Goal: Information Seeking & Learning: Check status

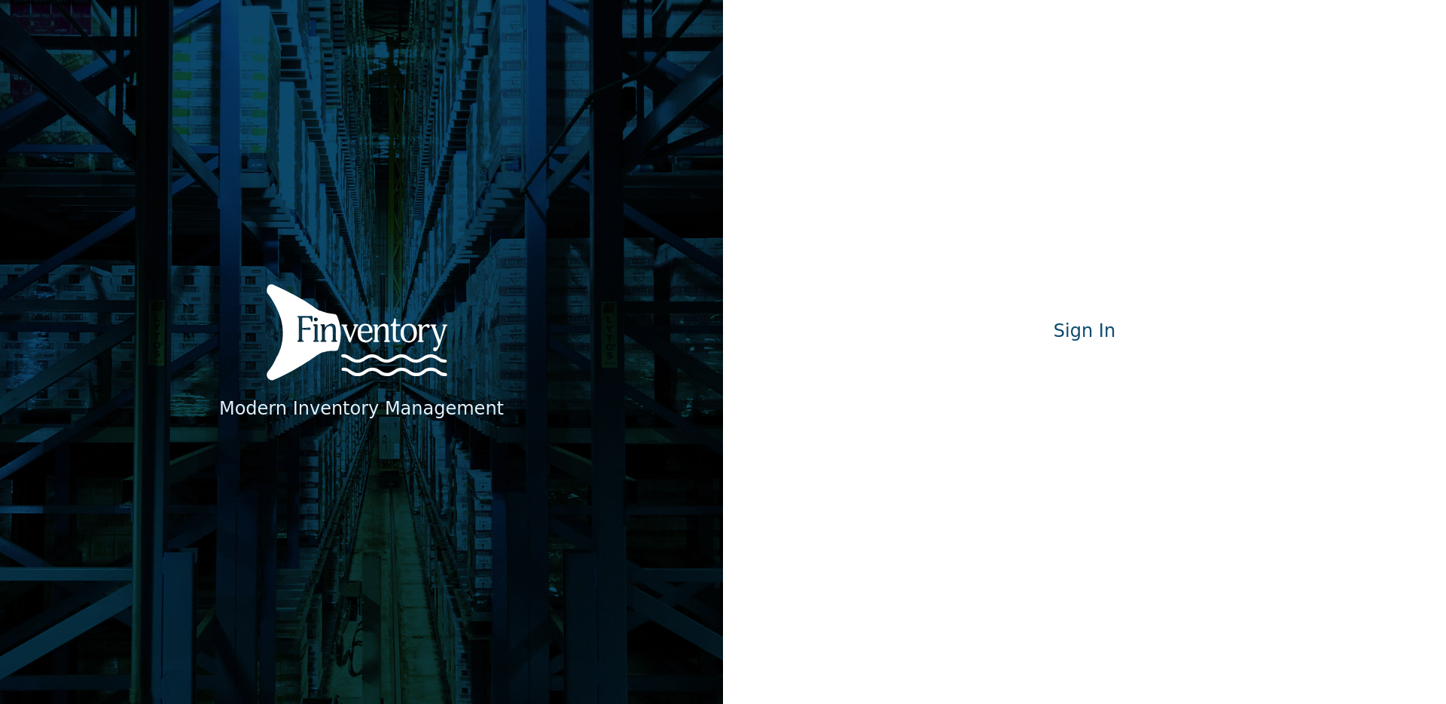
click at [1193, 121] on div "Modern Inventory Management Sign In Signing in…" at bounding box center [1084, 352] width 723 height 704
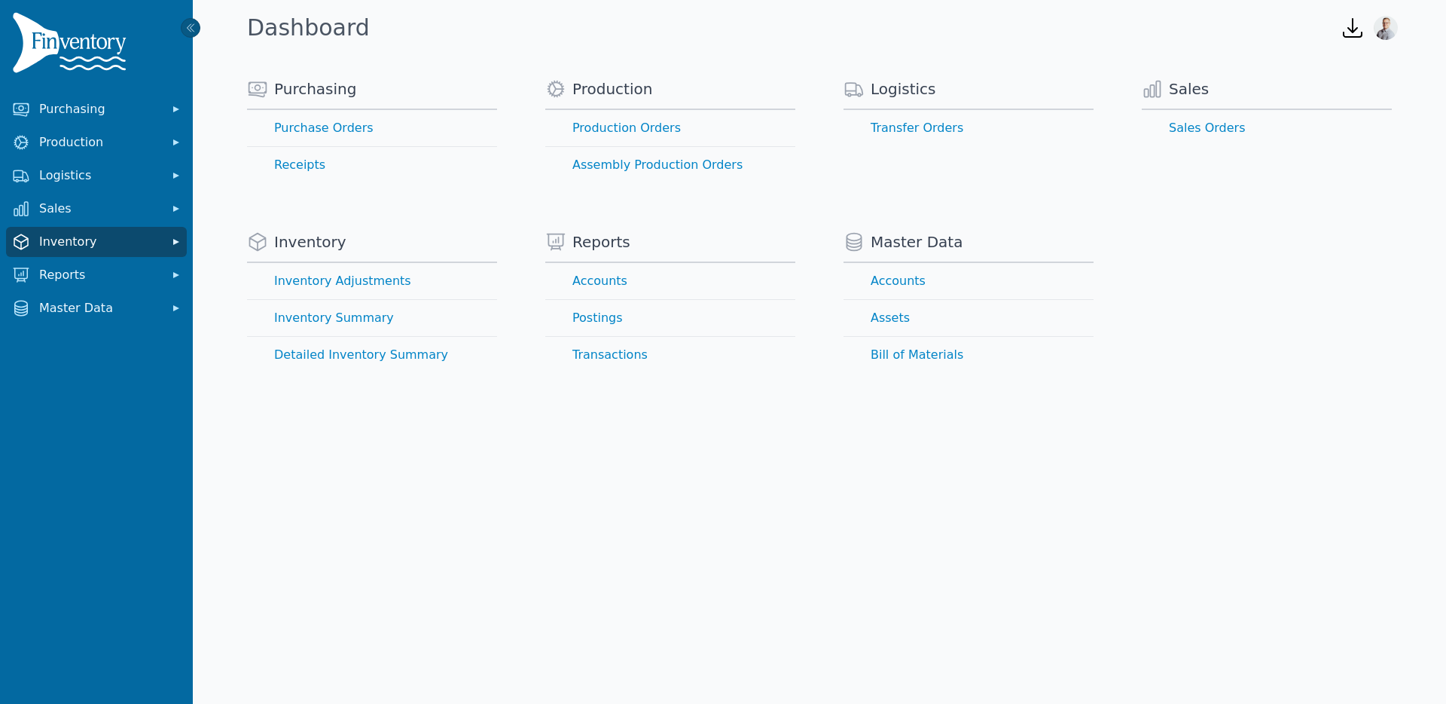
click at [100, 234] on span "Inventory" at bounding box center [99, 242] width 121 height 18
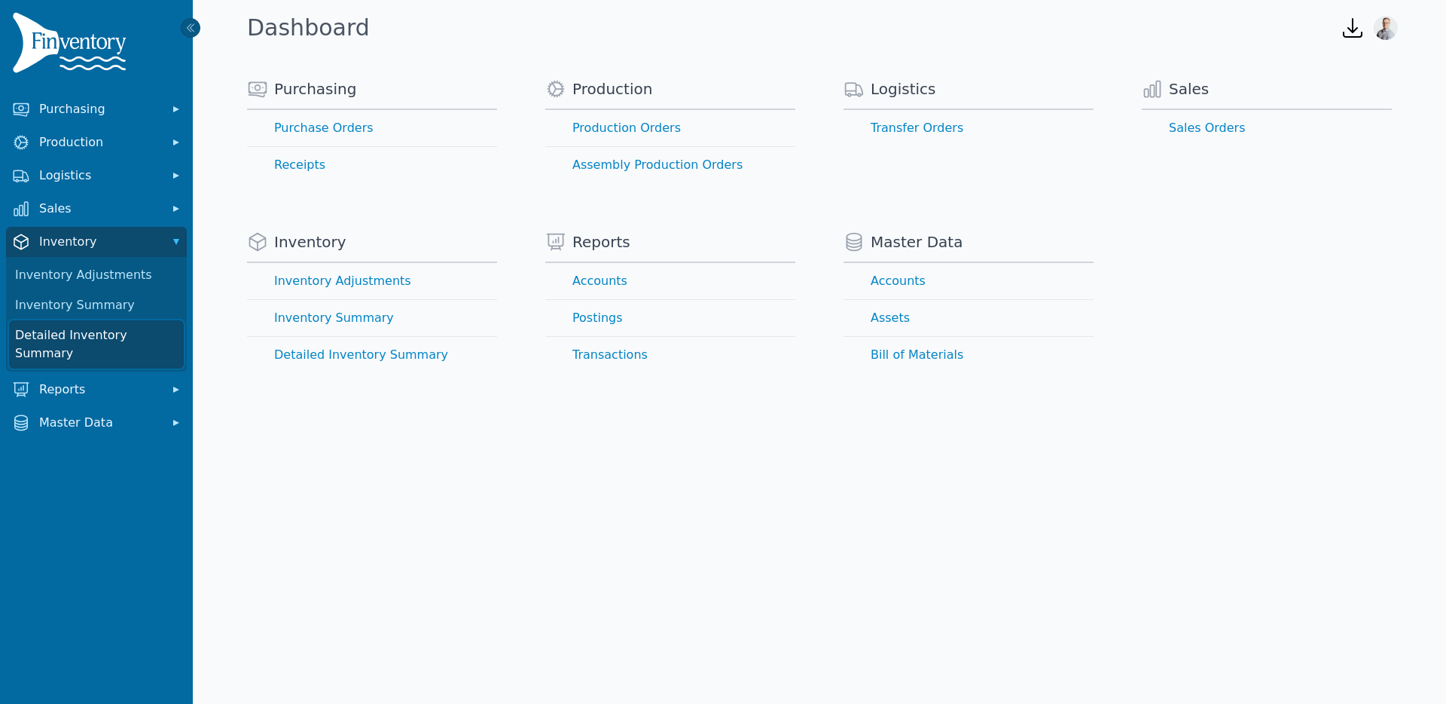
click at [73, 331] on link "Detailed Inventory Summary" at bounding box center [96, 344] width 175 height 48
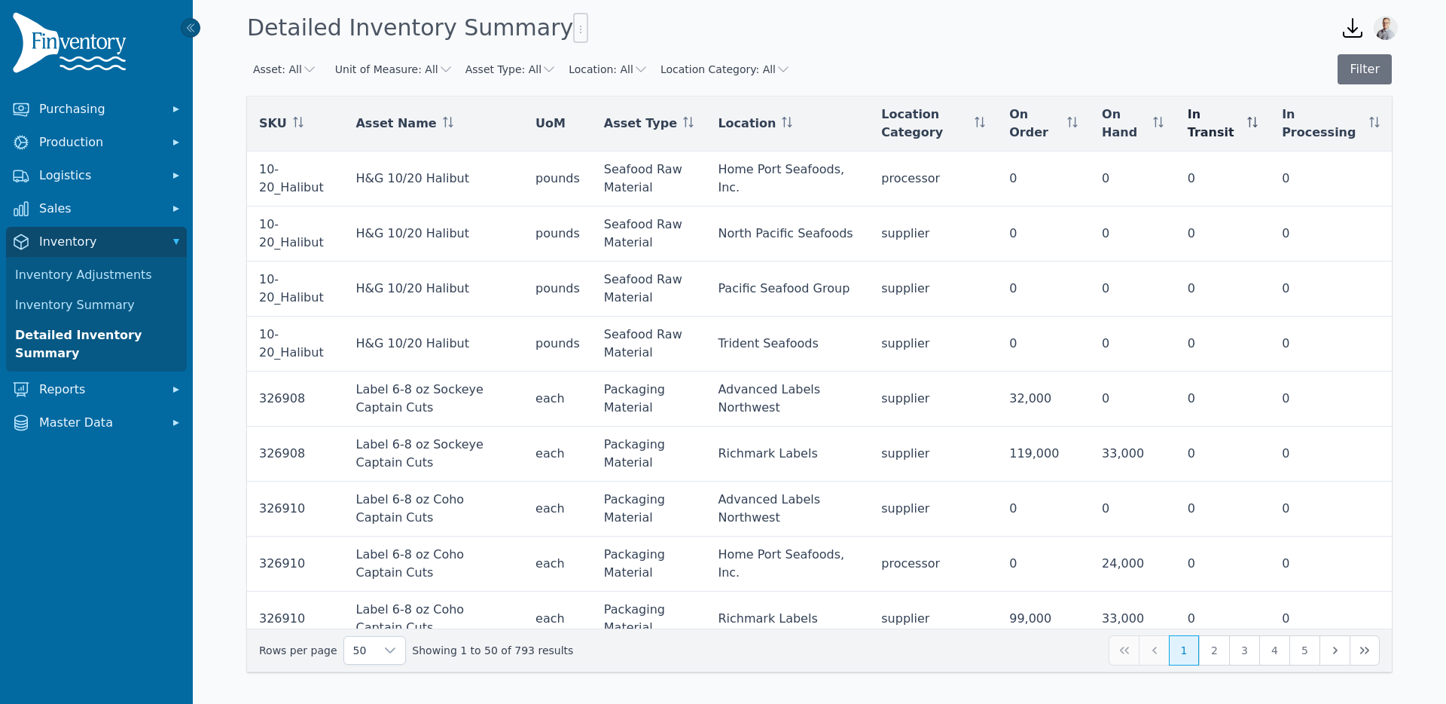
click at [1257, 124] on icon at bounding box center [1253, 122] width 11 height 11
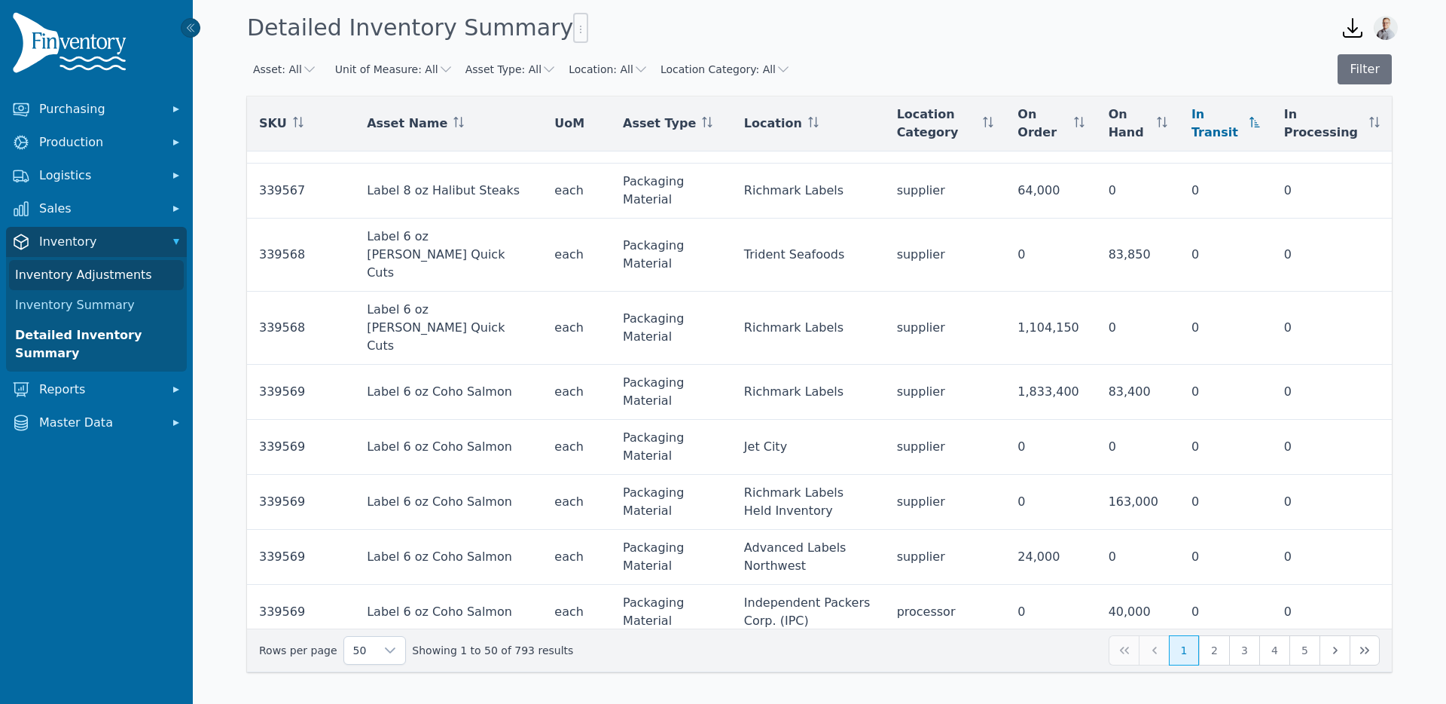
scroll to position [1828, 0]
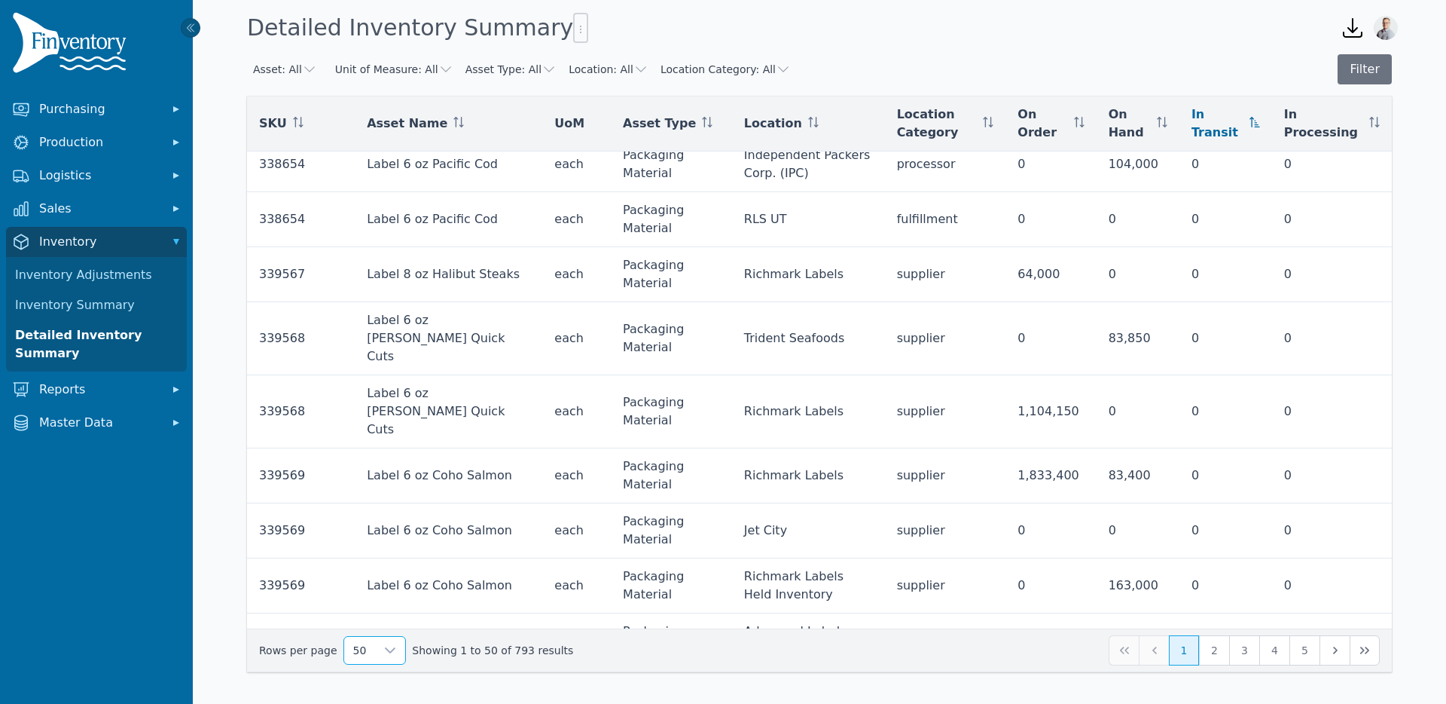
click at [356, 650] on span "50" at bounding box center [360, 650] width 32 height 27
click at [376, 622] on li "250" at bounding box center [368, 615] width 55 height 30
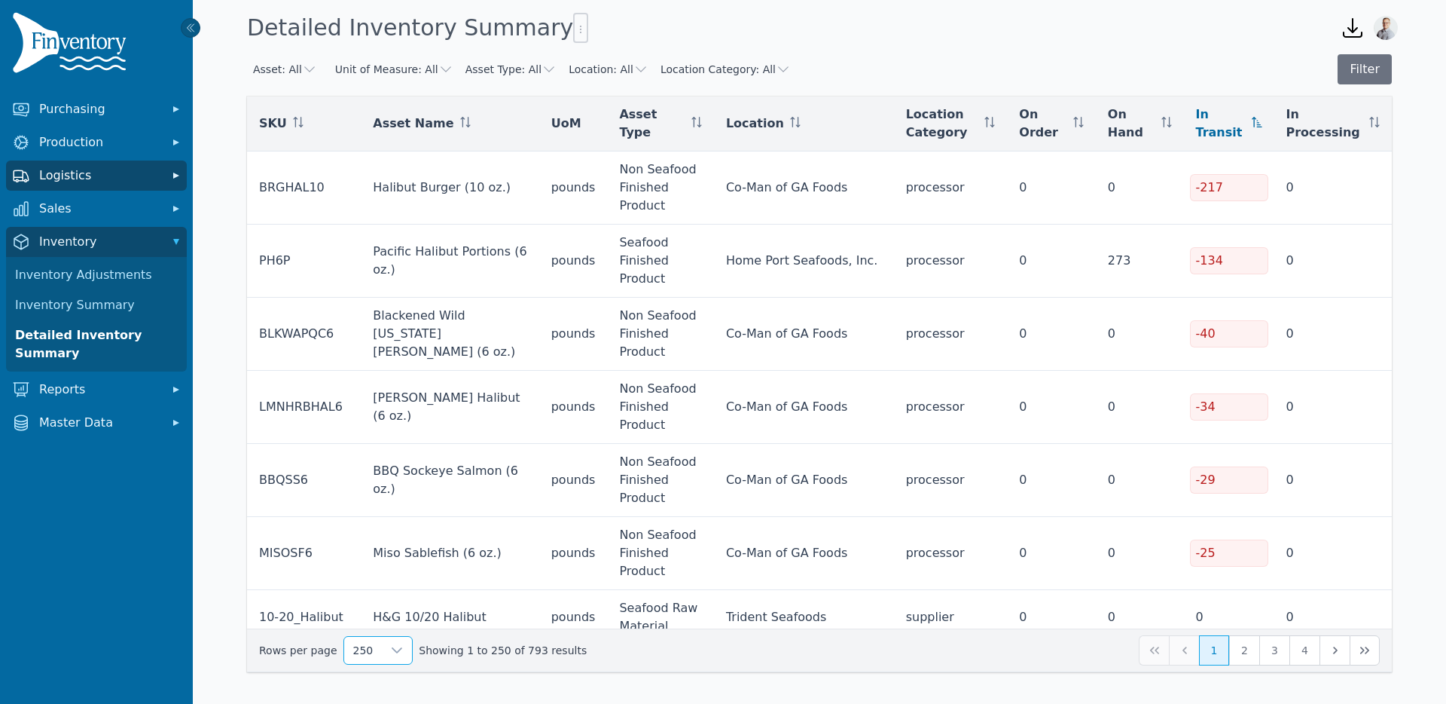
click at [63, 168] on span "Logistics" at bounding box center [99, 175] width 121 height 18
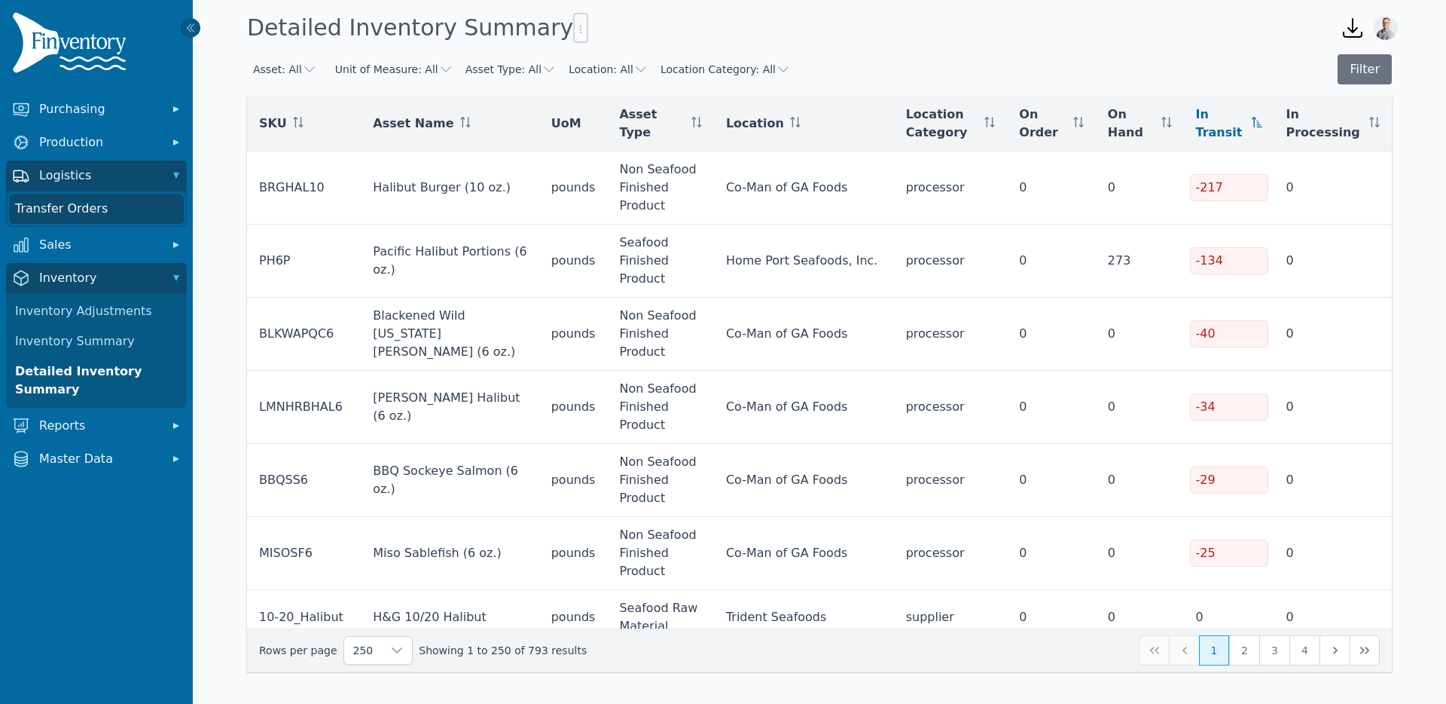
click at [61, 208] on link "Transfer Orders" at bounding box center [96, 209] width 175 height 30
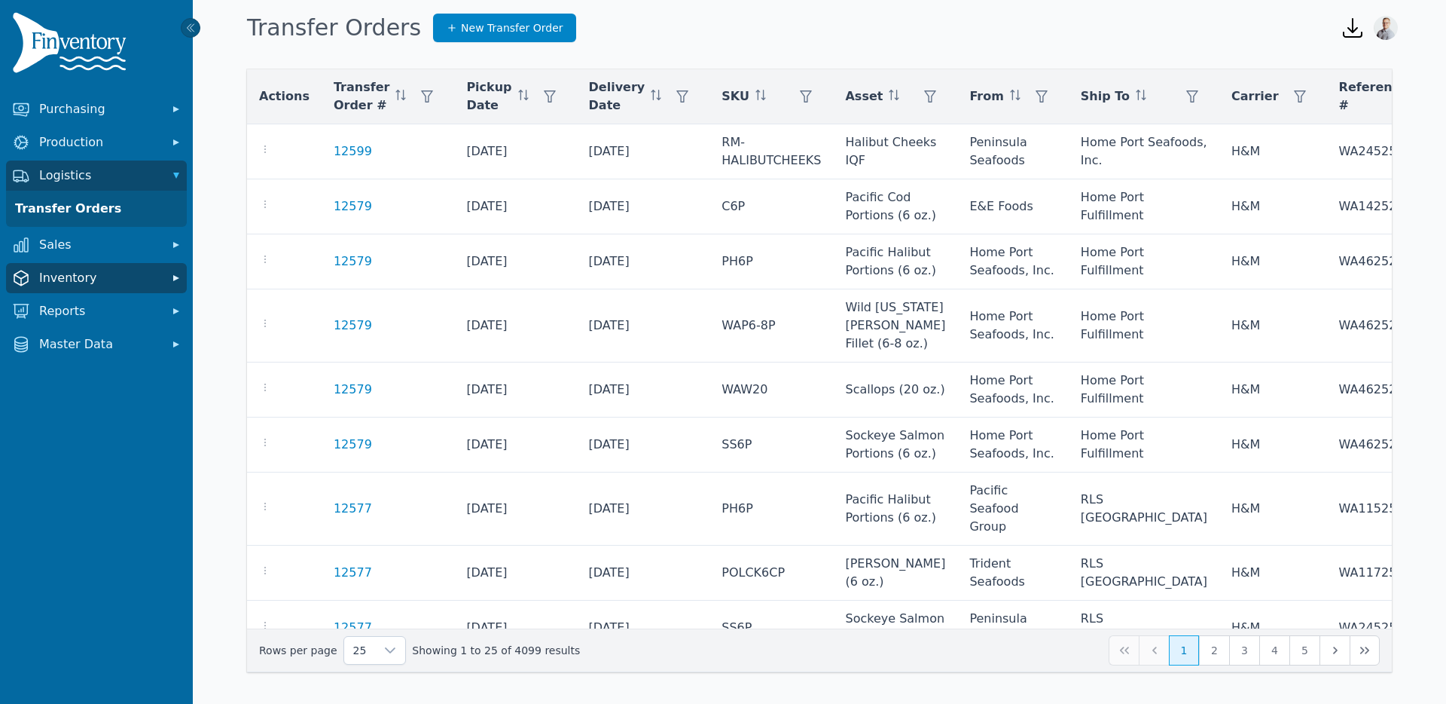
click at [134, 282] on span "Inventory" at bounding box center [99, 278] width 121 height 18
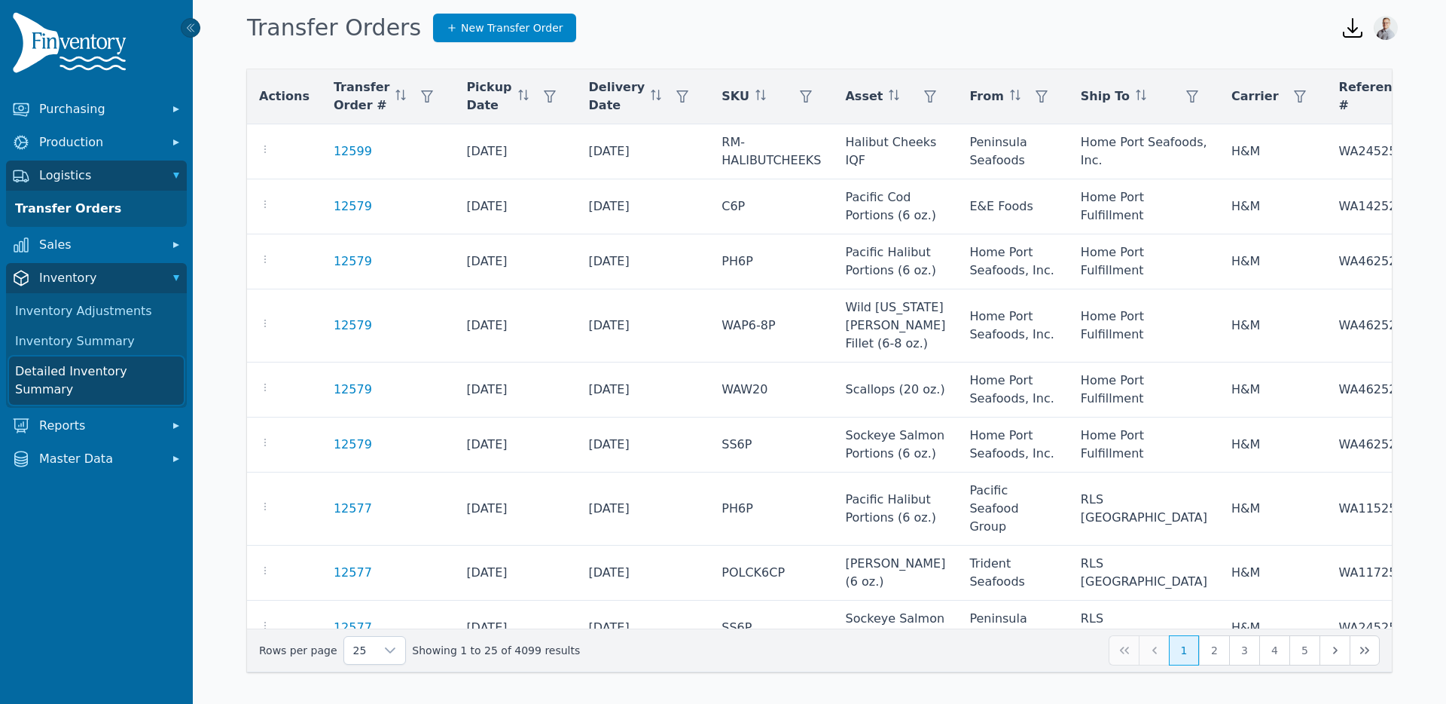
click at [92, 365] on link "Detailed Inventory Summary" at bounding box center [96, 380] width 175 height 48
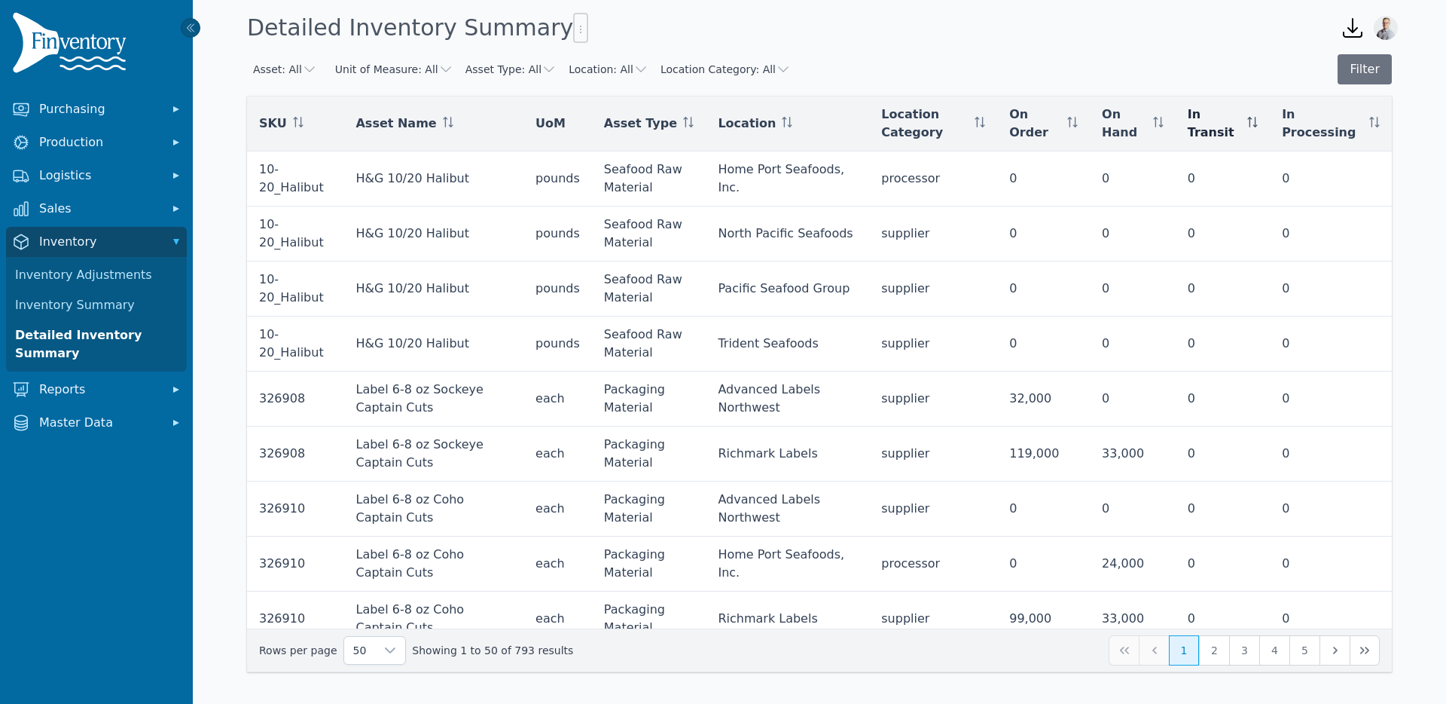
click at [1258, 118] on icon at bounding box center [1253, 122] width 11 height 11
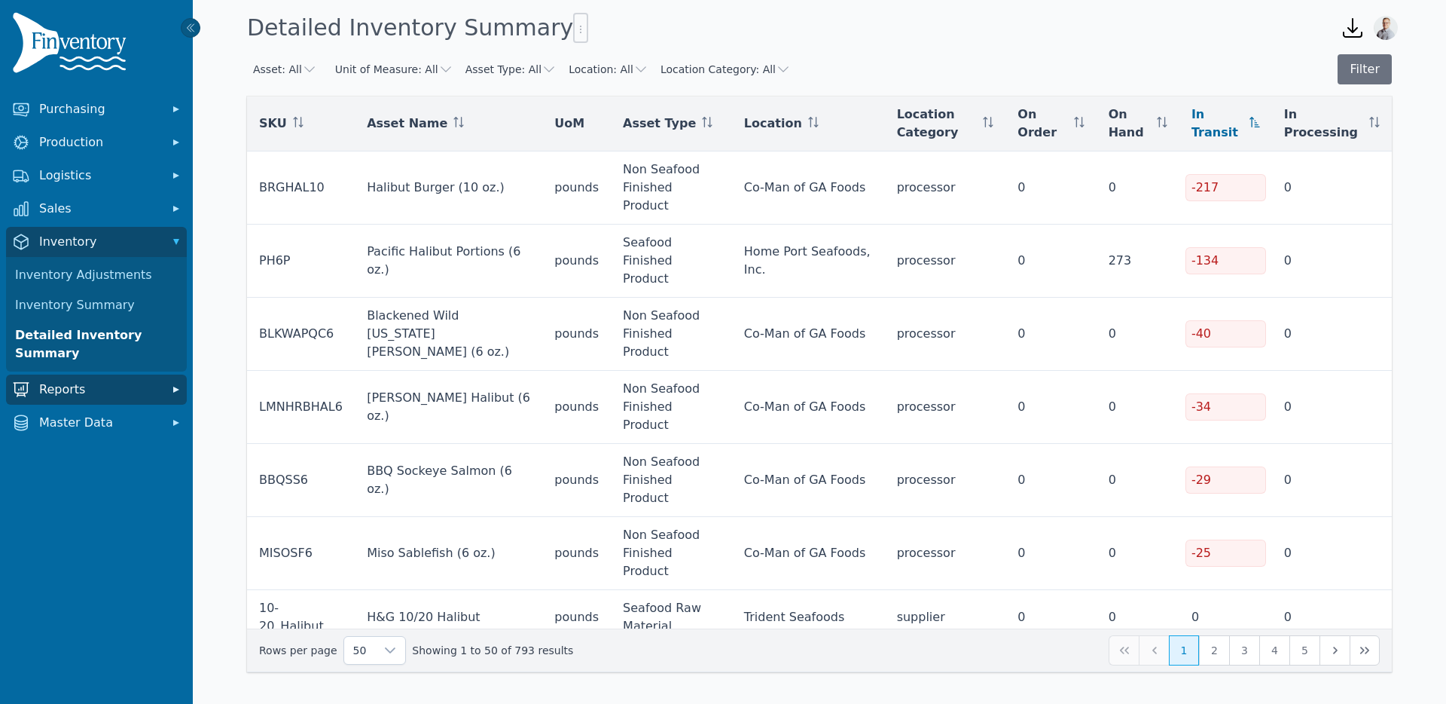
click at [60, 394] on span "Reports" at bounding box center [99, 389] width 121 height 18
click at [72, 394] on span "Reports" at bounding box center [99, 389] width 121 height 18
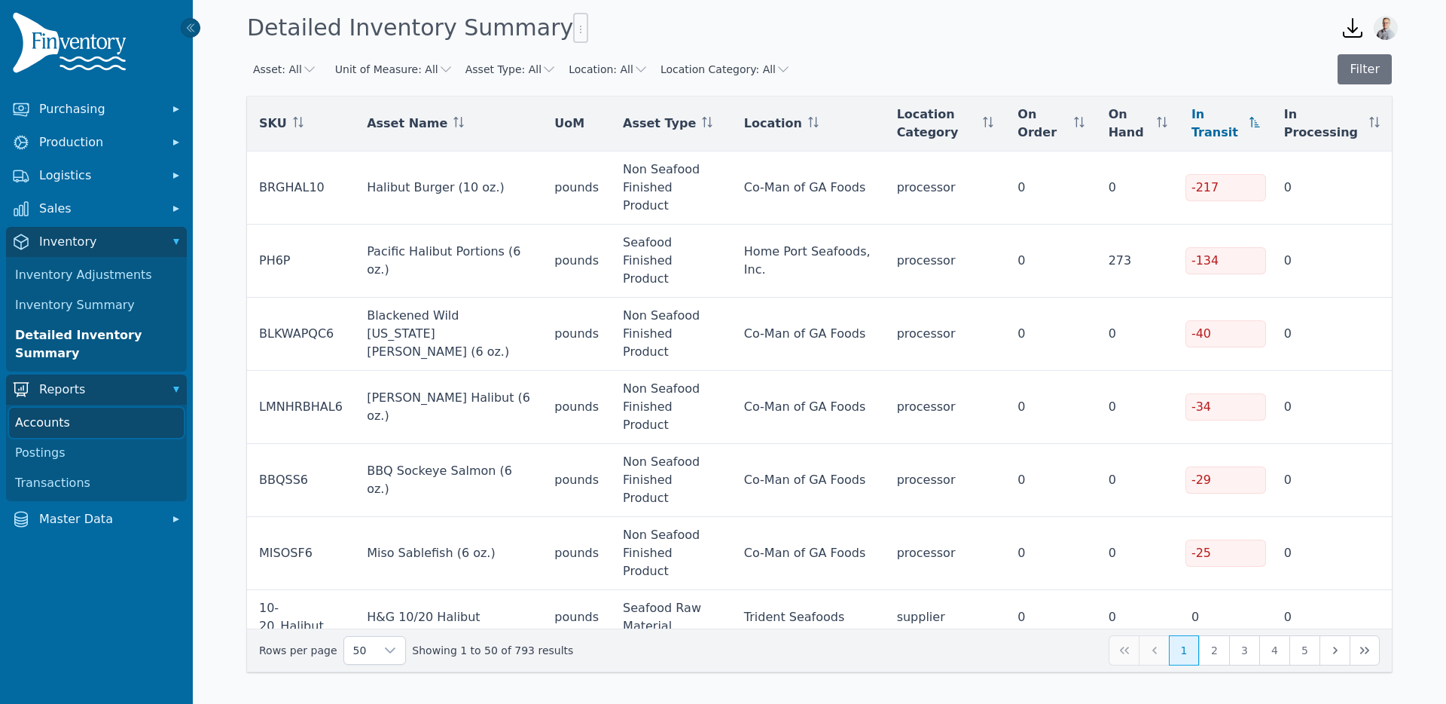
click at [69, 426] on link "Accounts" at bounding box center [96, 423] width 175 height 30
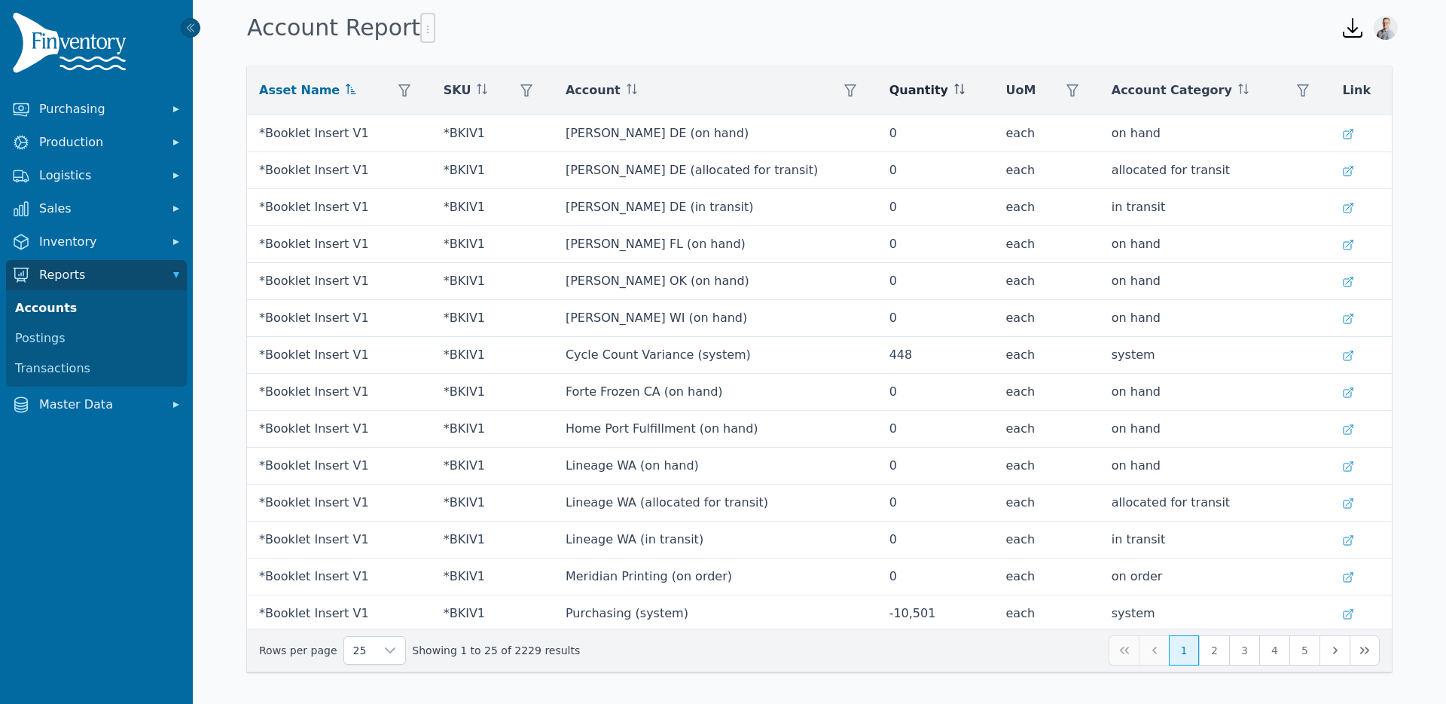
click at [954, 90] on icon at bounding box center [959, 89] width 11 height 11
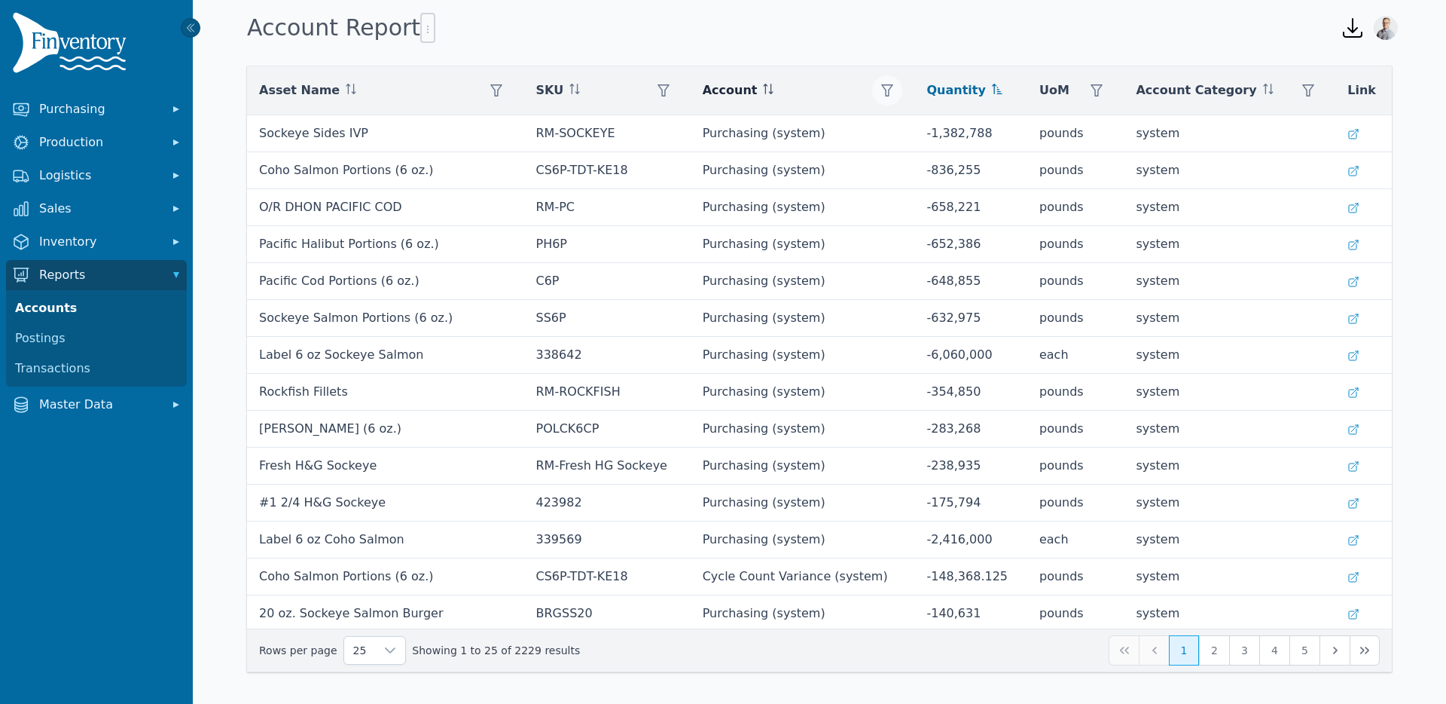
click at [881, 88] on icon "button" at bounding box center [887, 90] width 12 height 12
click at [895, 123] on div "Any" at bounding box center [935, 131] width 130 height 30
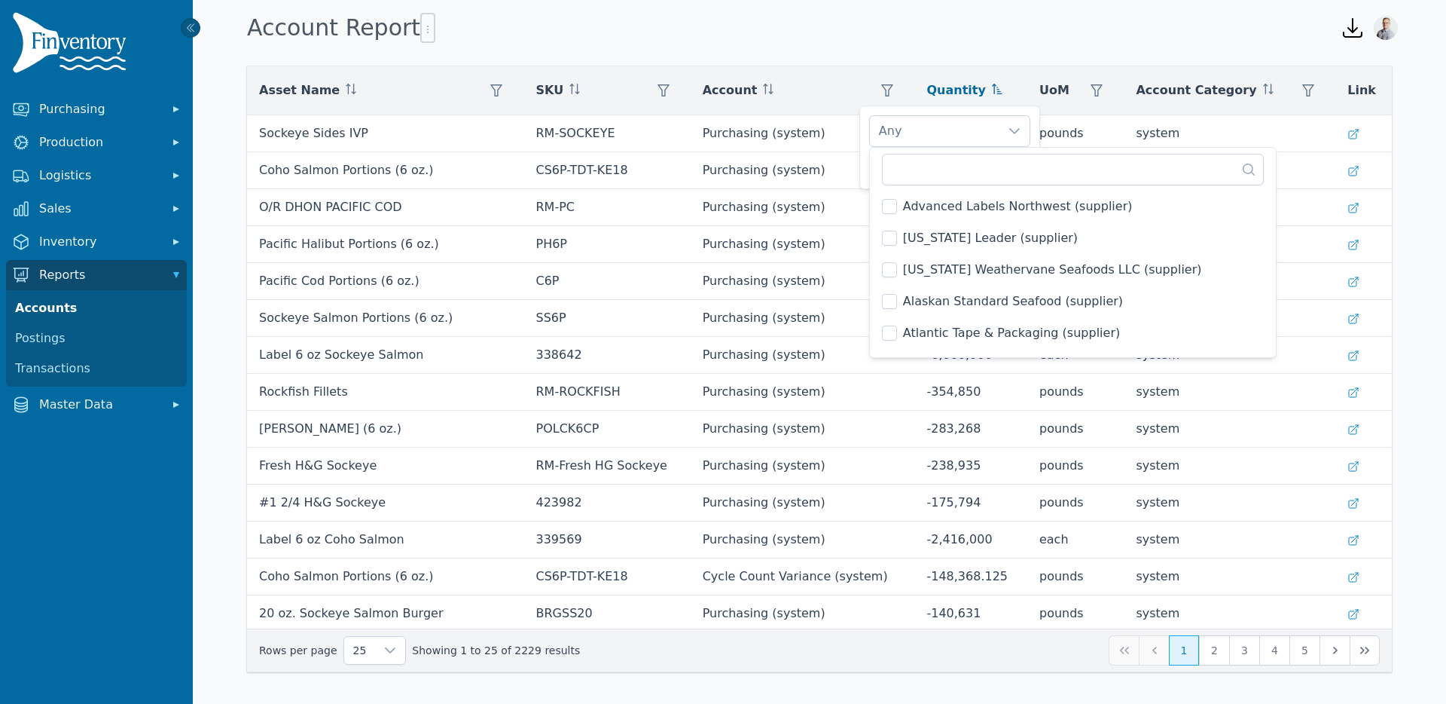
click at [845, 31] on div "Account Report" at bounding box center [782, 28] width 1082 height 41
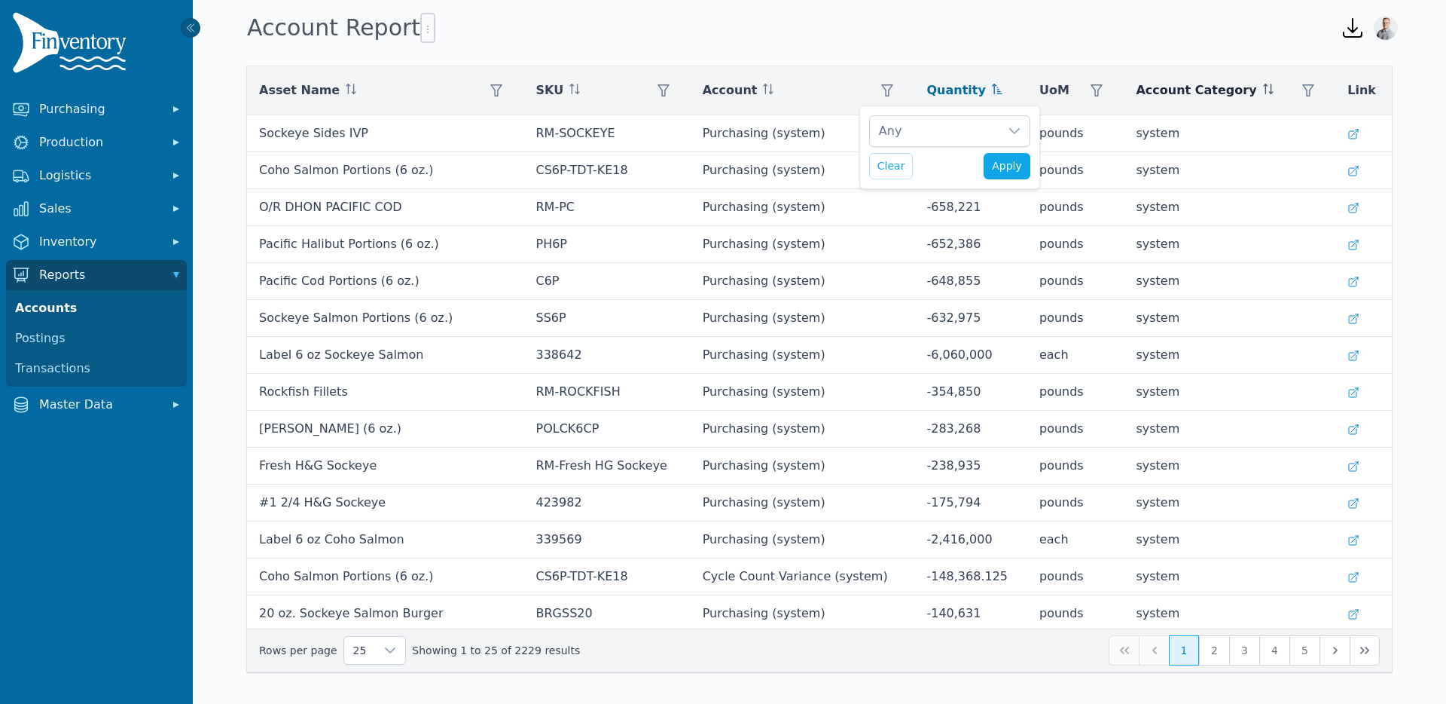
click at [1271, 89] on icon at bounding box center [1271, 89] width 1 height 11
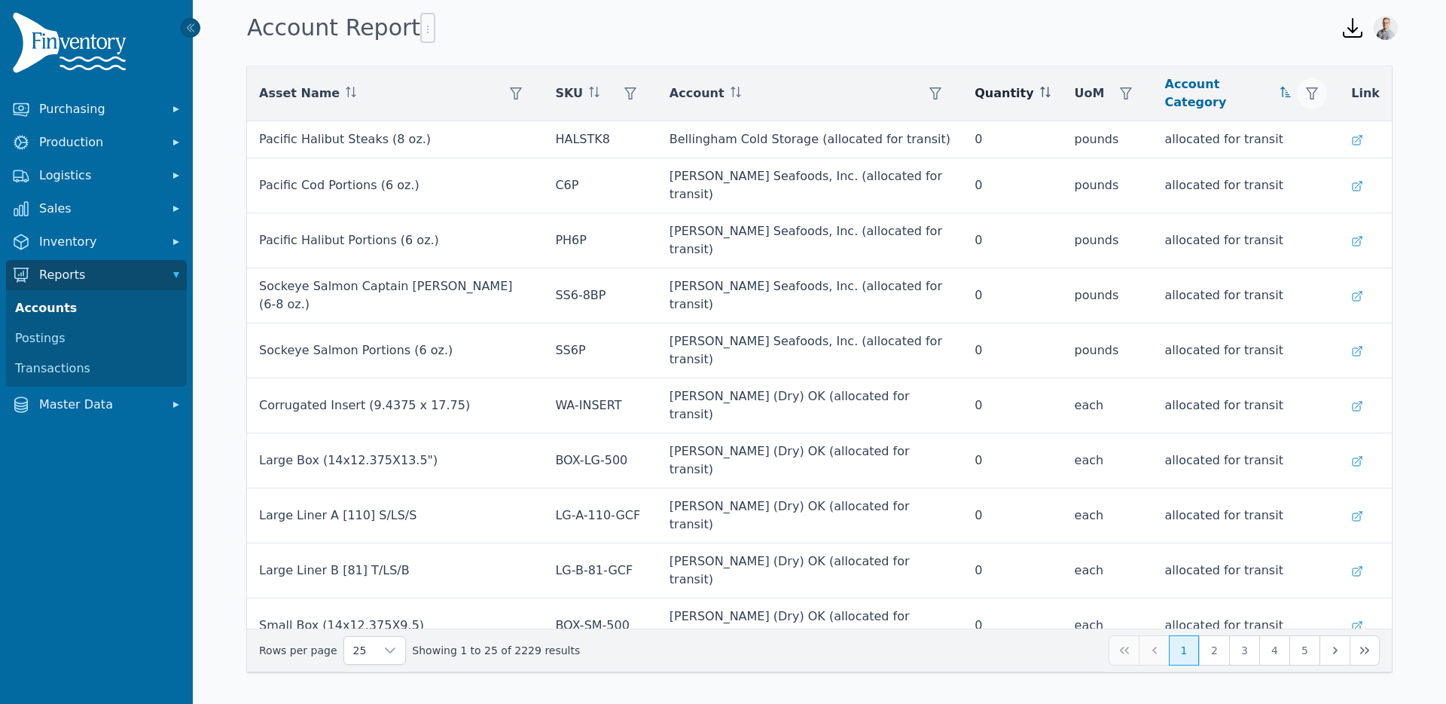
click at [1312, 93] on icon "button" at bounding box center [1312, 93] width 12 height 12
click at [1269, 136] on div "Any" at bounding box center [1222, 131] width 130 height 30
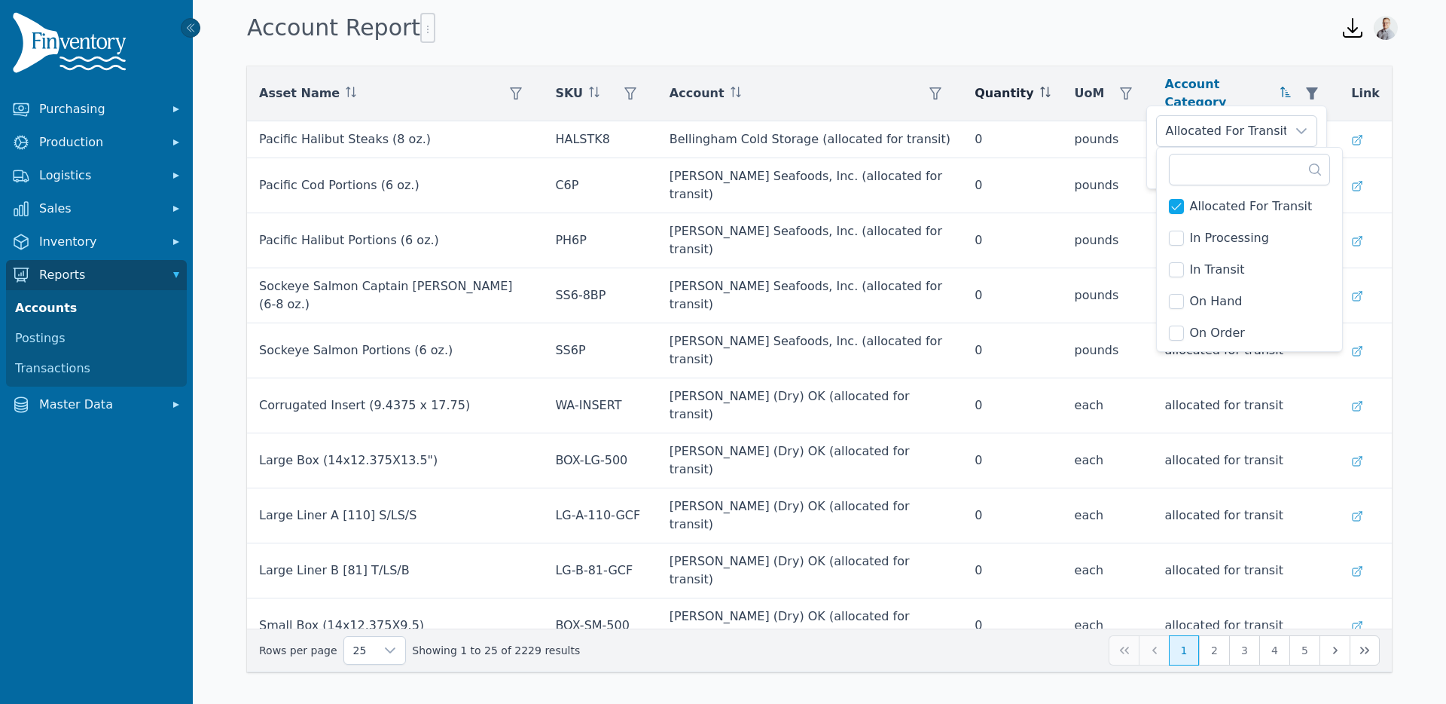
click at [1153, 166] on div "Allocated For Transit Clear Apply" at bounding box center [1237, 147] width 181 height 84
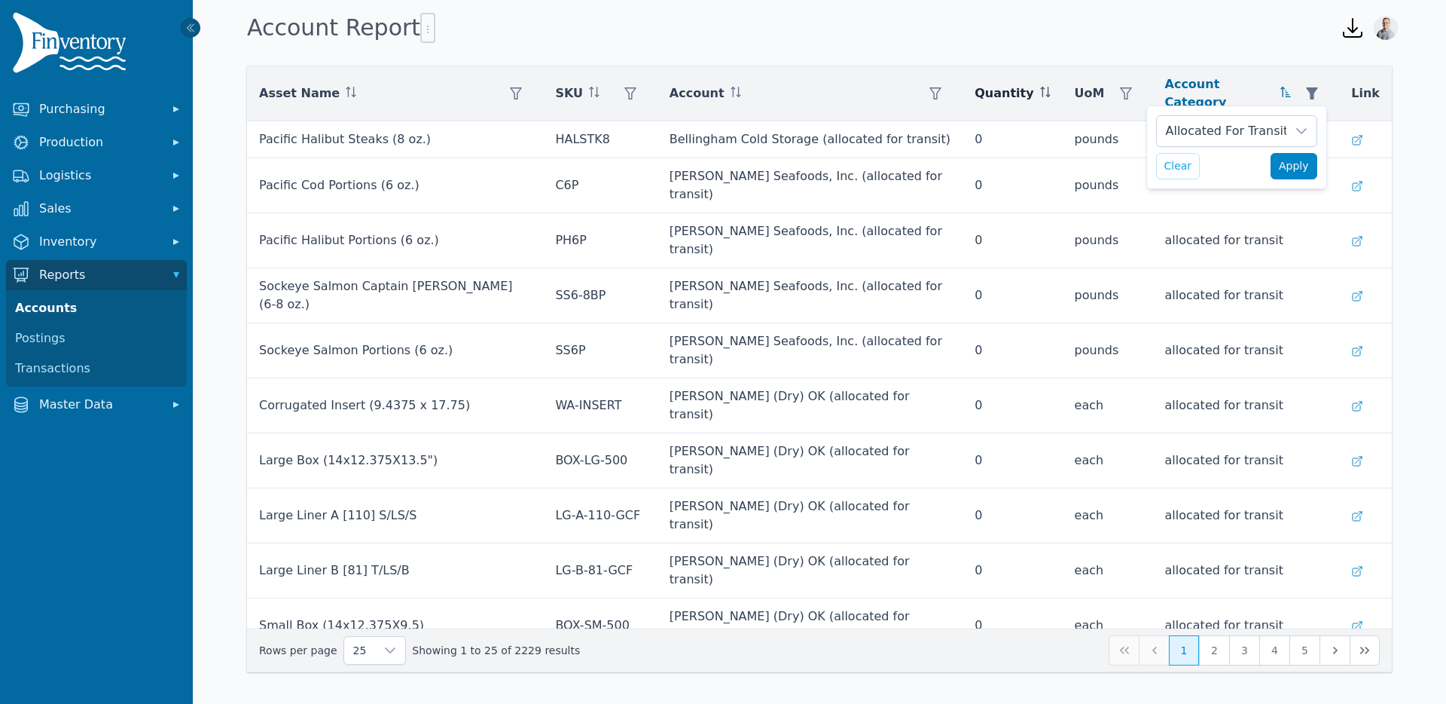
click at [1288, 170] on span "Apply" at bounding box center [1294, 166] width 30 height 16
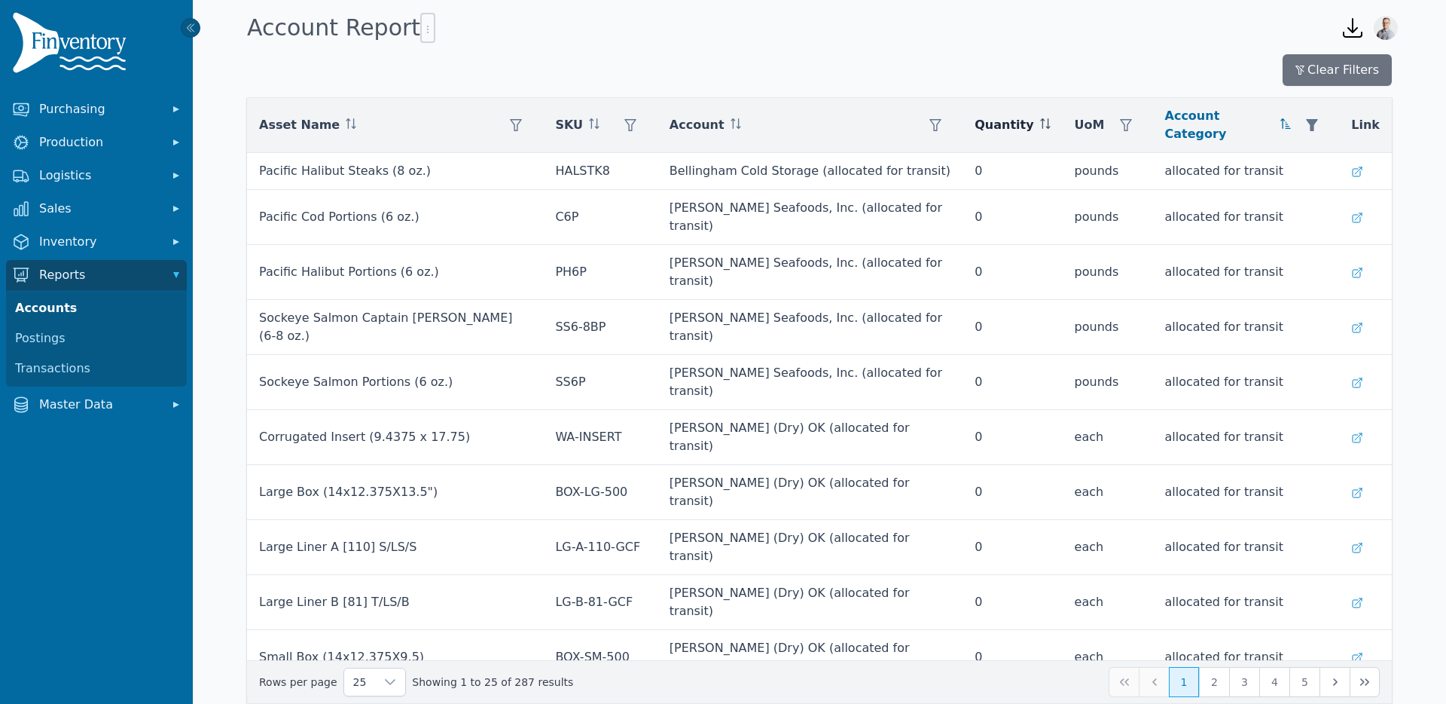
click at [1024, 119] on div "Quantity" at bounding box center [1012, 125] width 75 height 18
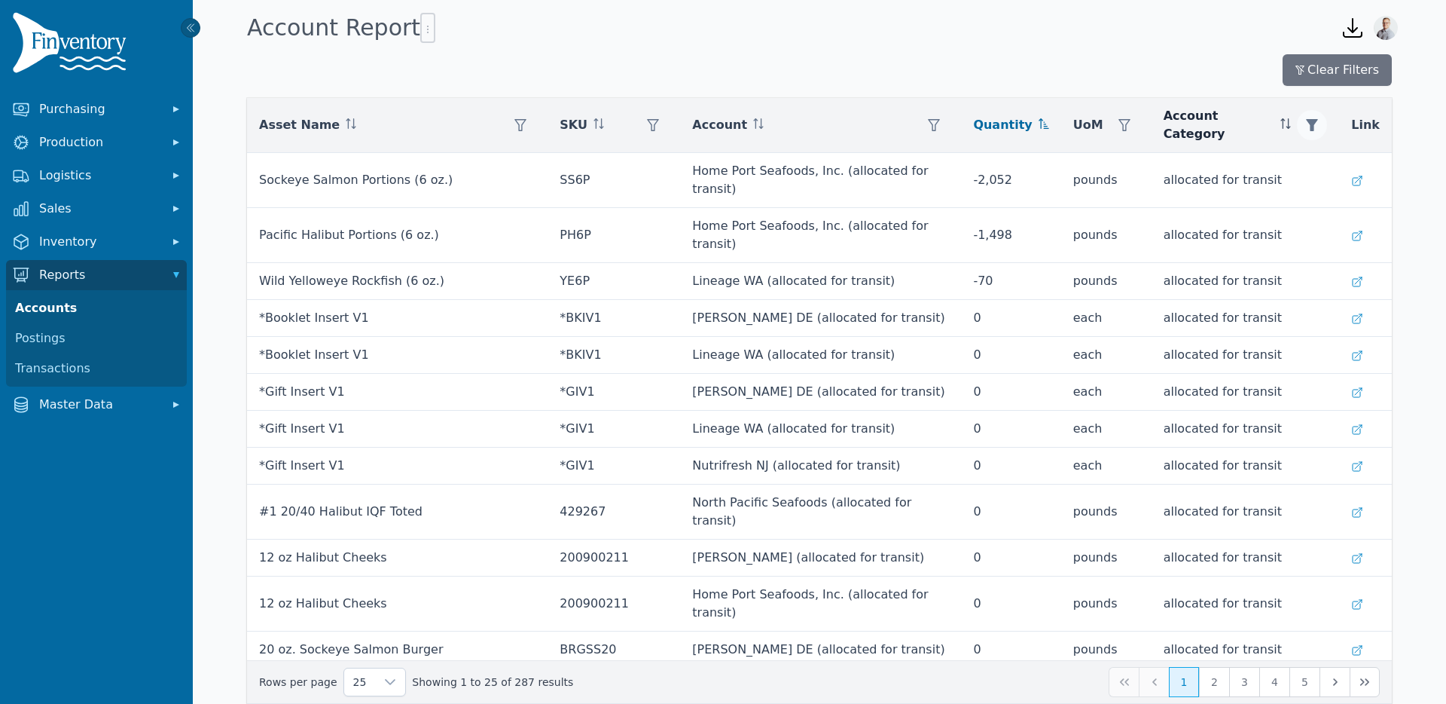
click at [1312, 122] on icon "button" at bounding box center [1312, 125] width 12 height 12
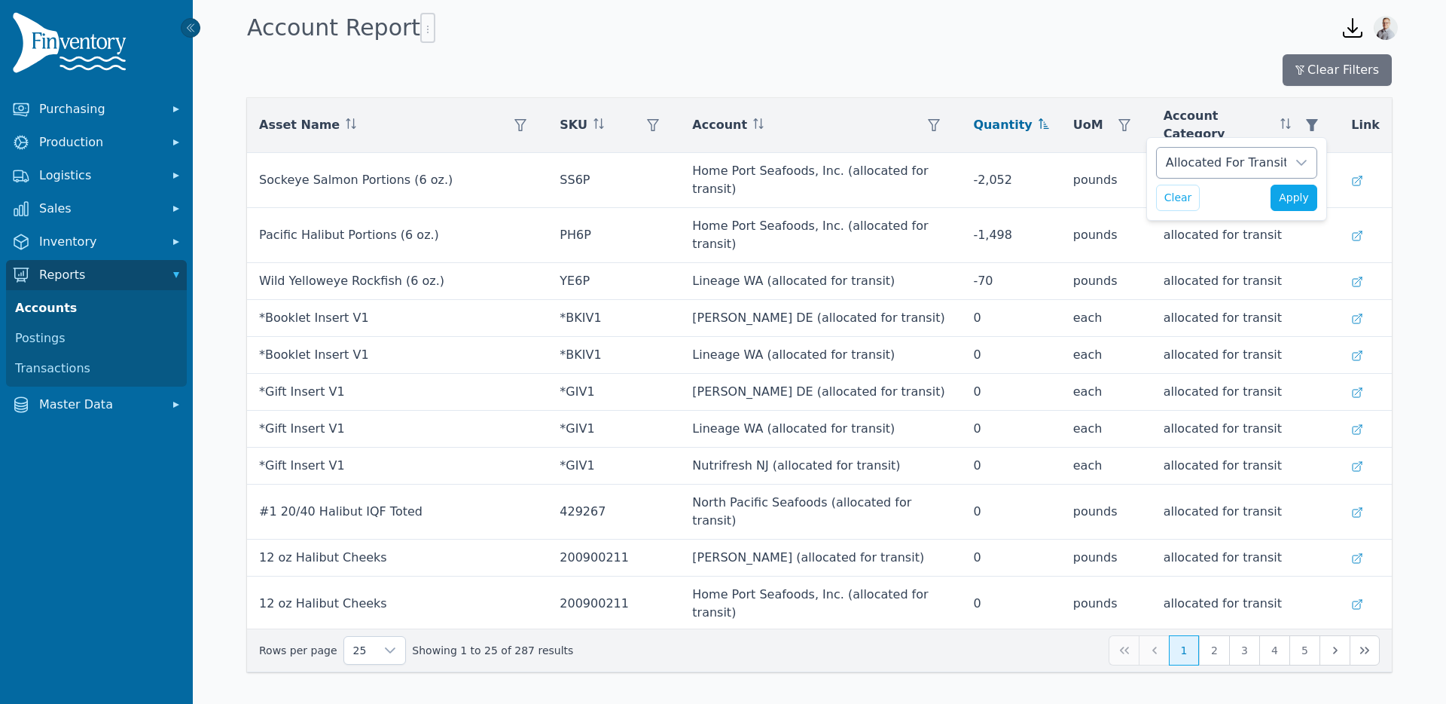
click at [1267, 157] on div "Allocated For Transit" at bounding box center [1222, 163] width 130 height 30
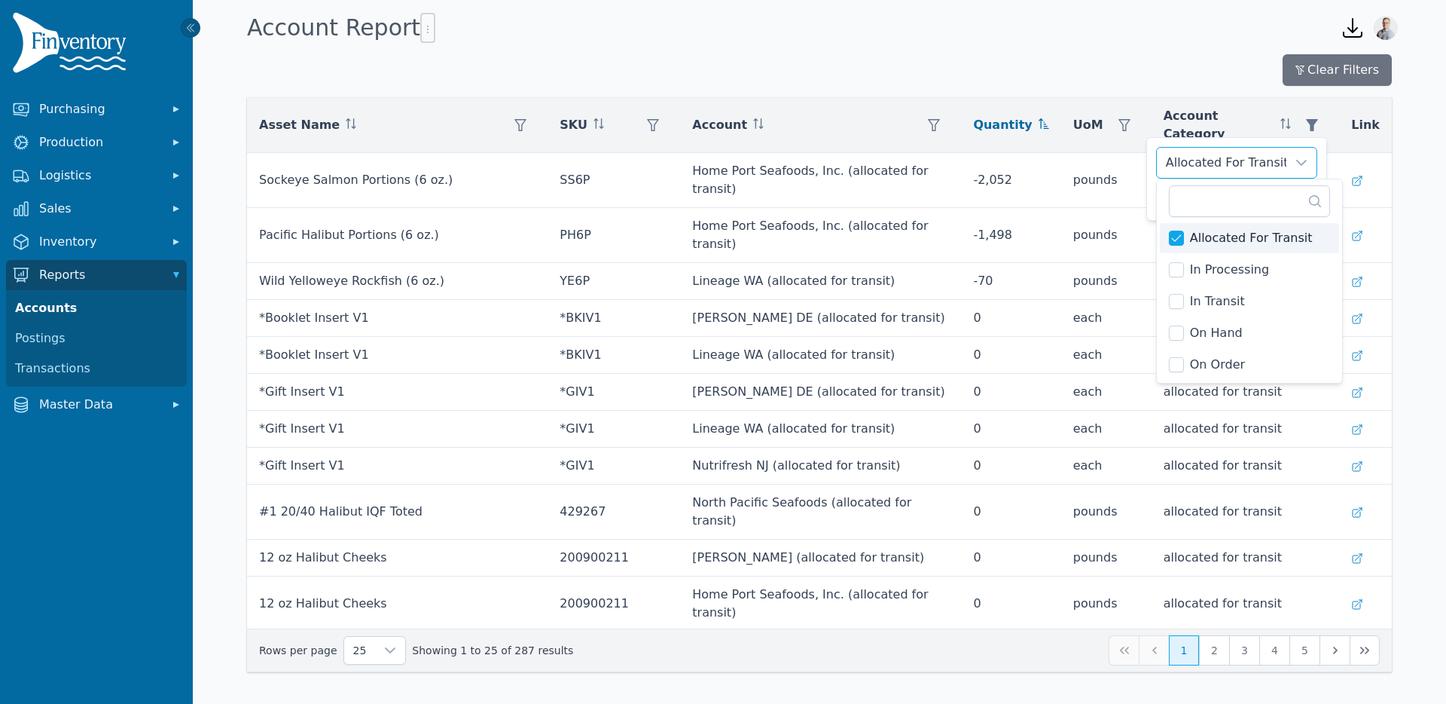
click at [1168, 246] on li "Allocated For Transit" at bounding box center [1249, 238] width 179 height 30
click at [1243, 152] on div "In Transit" at bounding box center [1222, 163] width 130 height 30
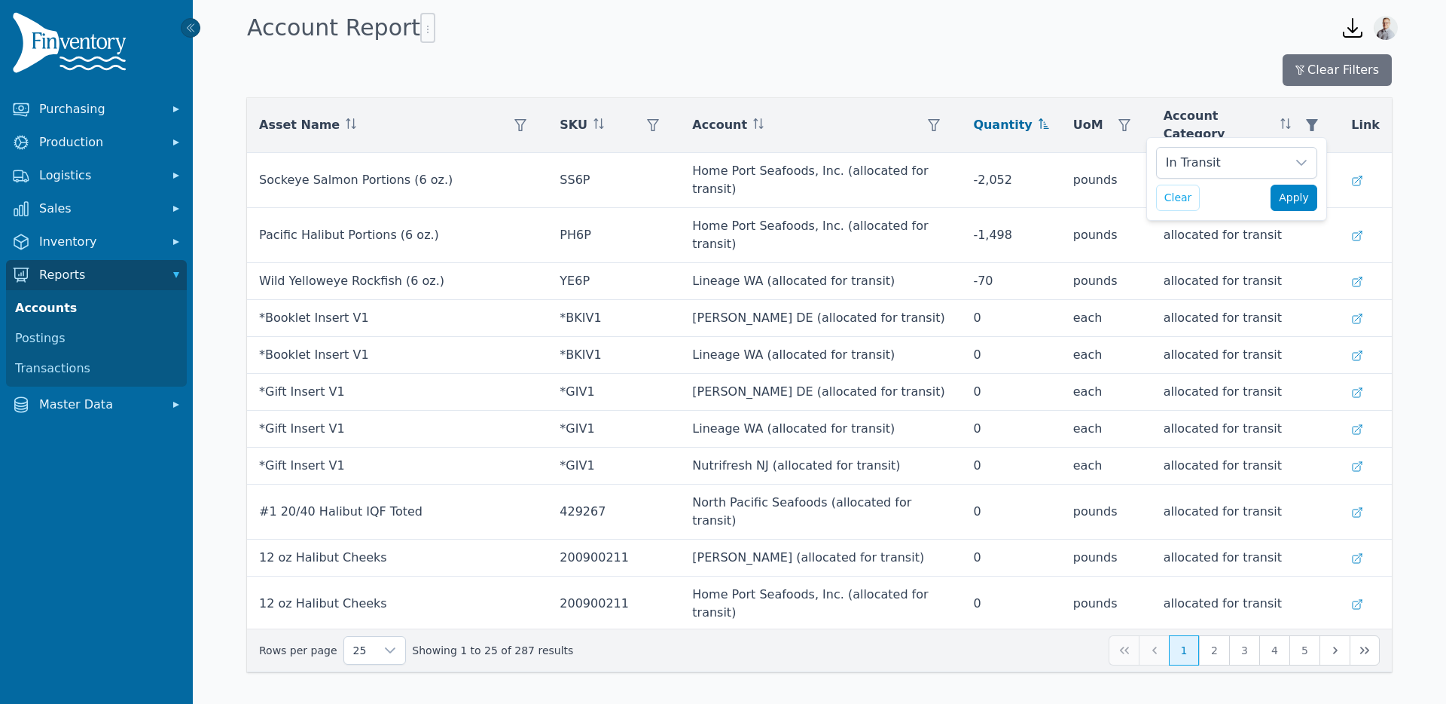
click at [1300, 203] on span "Apply" at bounding box center [1294, 198] width 30 height 16
